Goal: Task Accomplishment & Management: Manage account settings

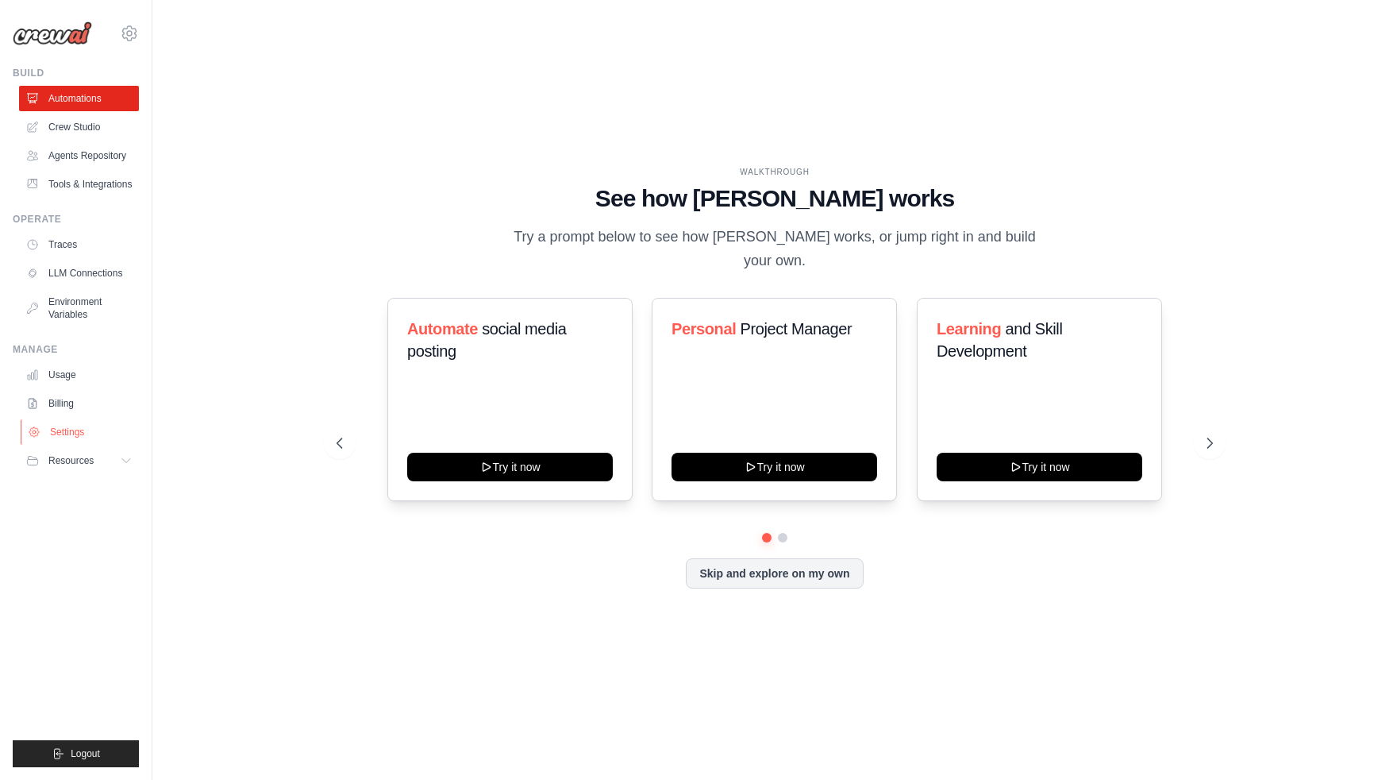
click at [69, 434] on link "Settings" at bounding box center [81, 431] width 120 height 25
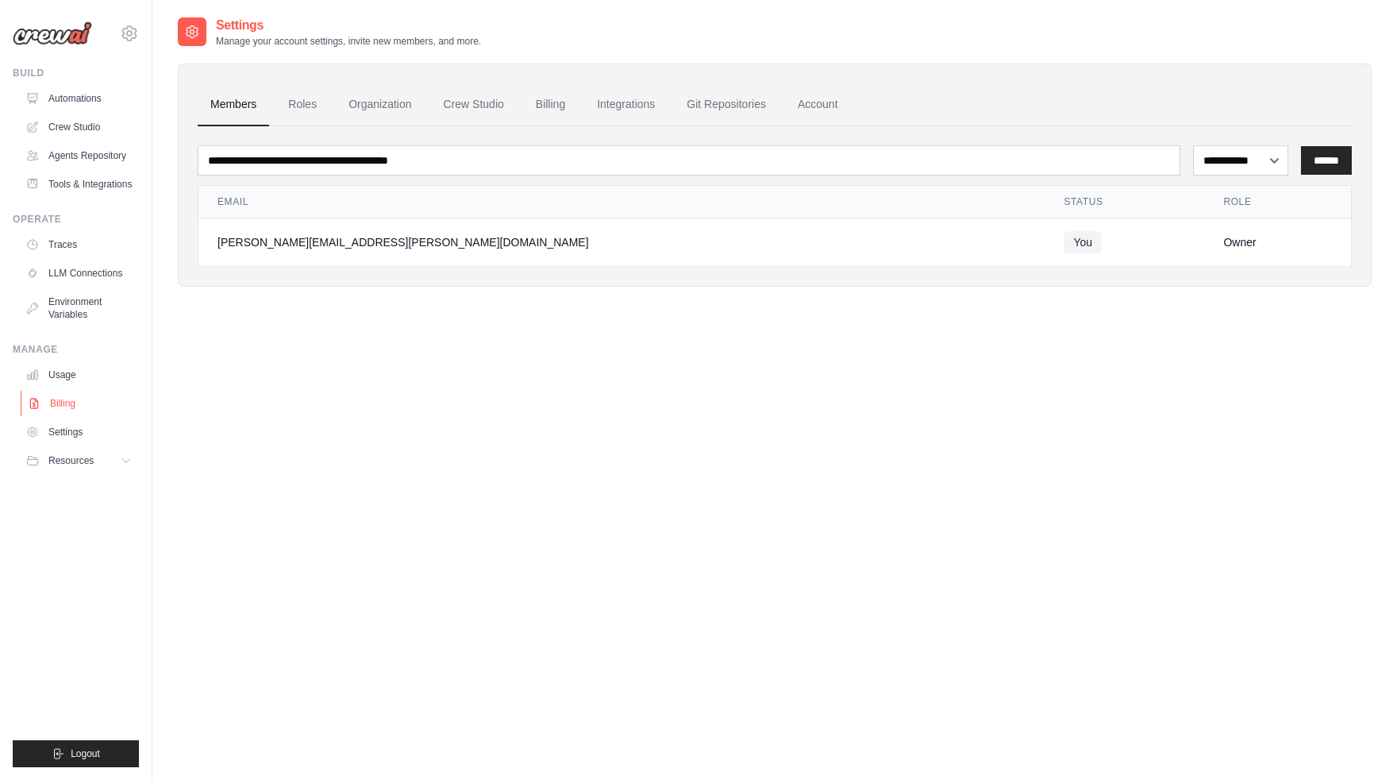
click at [71, 401] on link "Billing" at bounding box center [81, 403] width 120 height 25
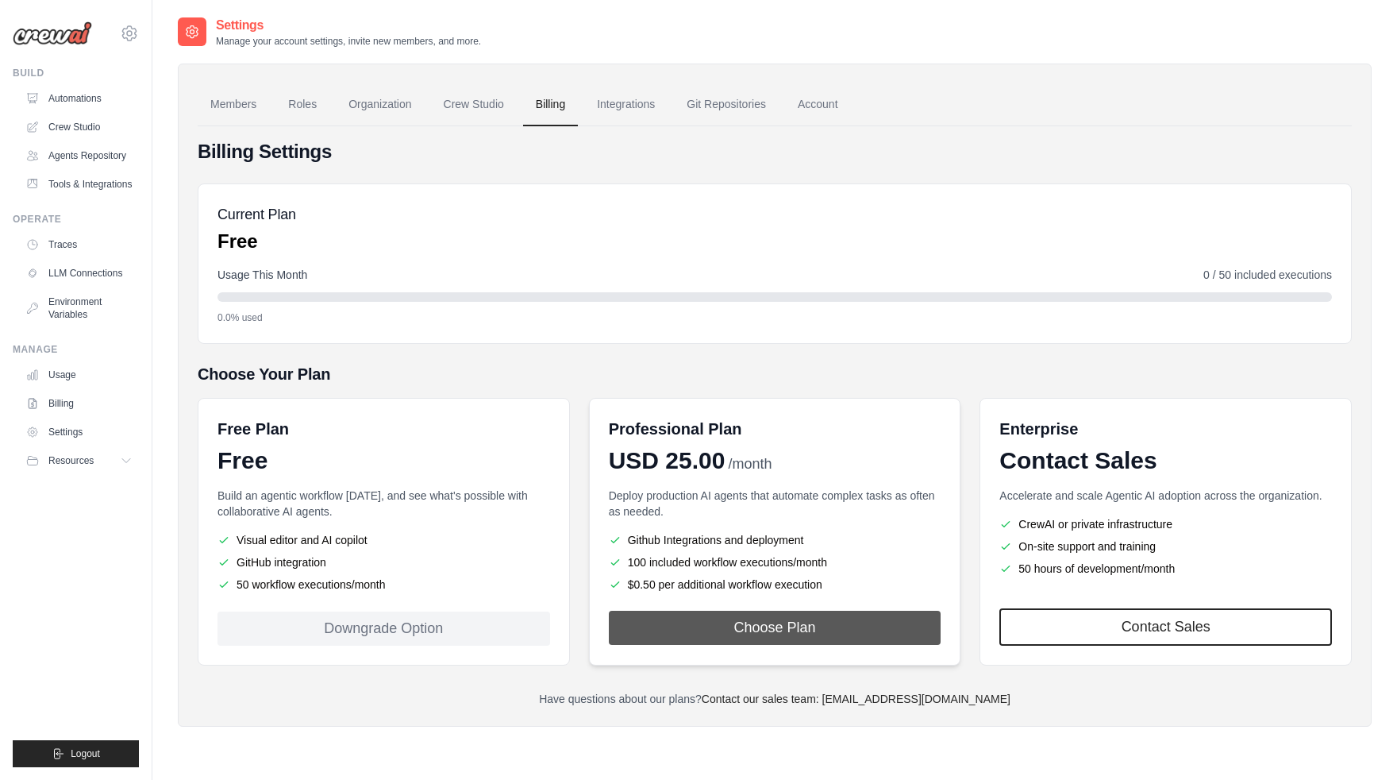
click at [721, 630] on button "Choose Plan" at bounding box center [775, 627] width 333 height 34
